Goal: Submit feedback/report problem

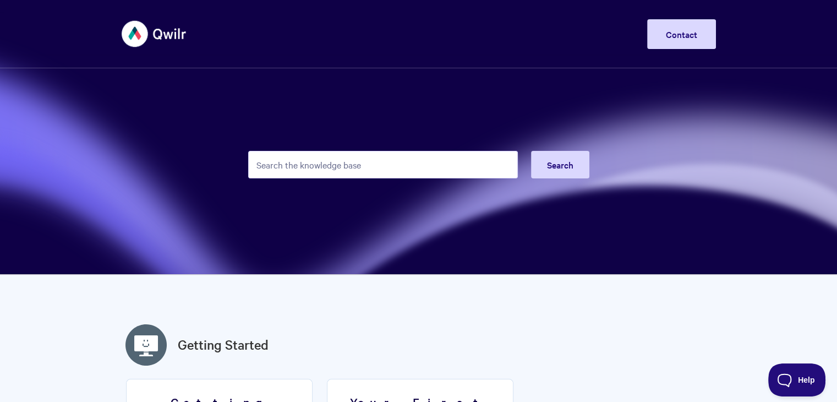
click at [339, 160] on input "Search the knowledge base" at bounding box center [383, 165] width 270 height 28
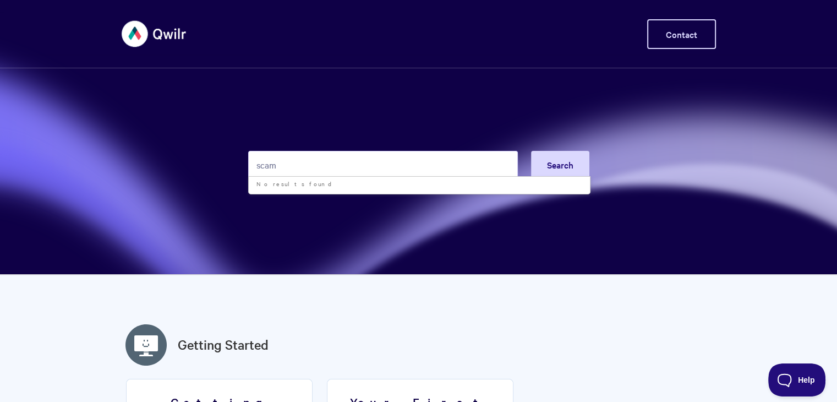
type input "scam"
click at [681, 47] on link "Contact" at bounding box center [681, 34] width 69 height 30
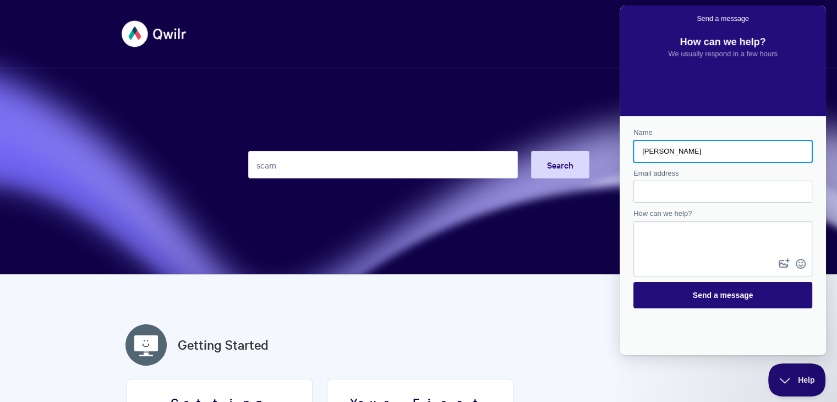
type input "[PERSON_NAME]"
click at [690, 197] on input "Email address" at bounding box center [723, 192] width 161 height 20
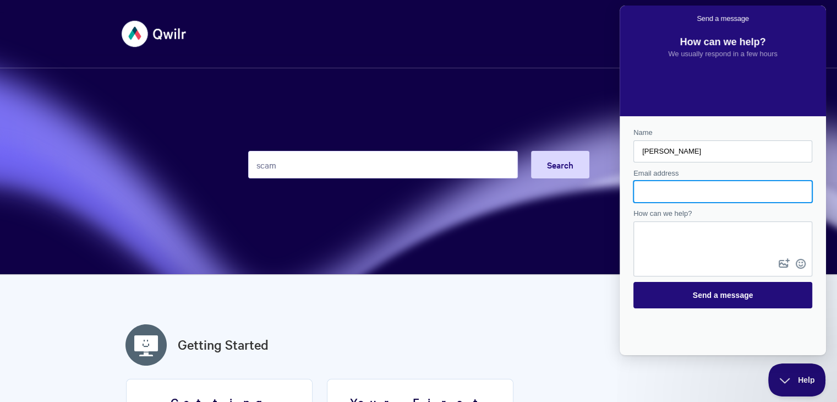
type input "[PERSON_NAME][EMAIL_ADDRESS][DOMAIN_NAME]"
click at [731, 233] on textarea "How can we help?" at bounding box center [723, 239] width 177 height 34
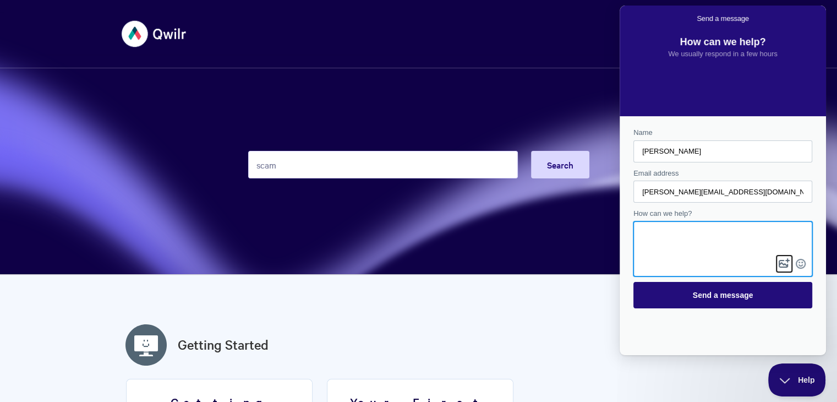
click at [782, 261] on button "image-plus" at bounding box center [784, 264] width 17 height 18
paste textarea "T"
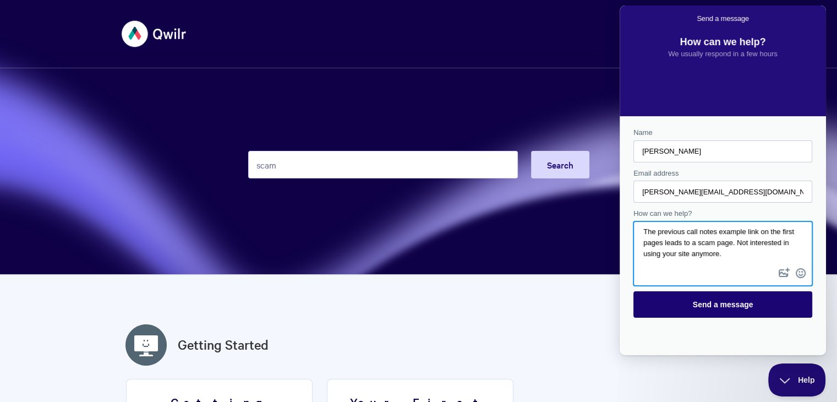
type textarea "The previous call notes example link on the first pages leads to a scam page. N…"
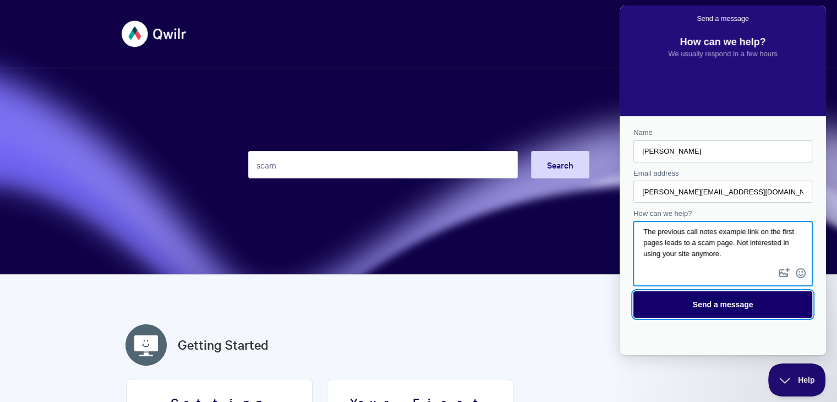
click at [744, 301] on span "Send a message" at bounding box center [723, 304] width 61 height 9
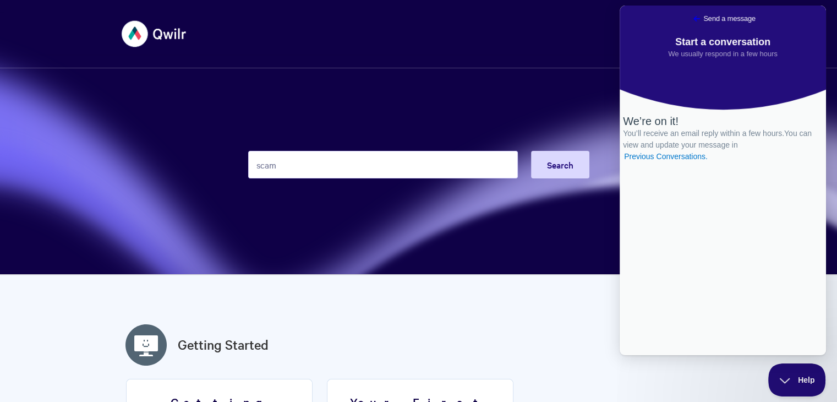
click at [690, 19] on span "Go back" at bounding box center [696, 18] width 13 height 13
